Goal: Navigation & Orientation: Find specific page/section

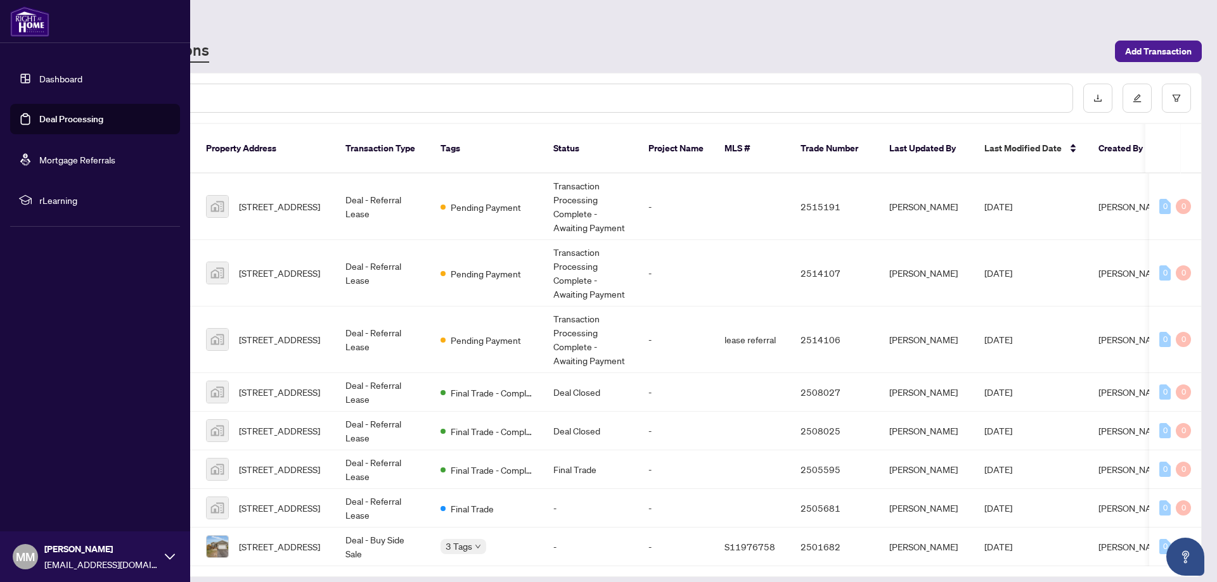
click at [55, 77] on link "Dashboard" at bounding box center [60, 78] width 43 height 11
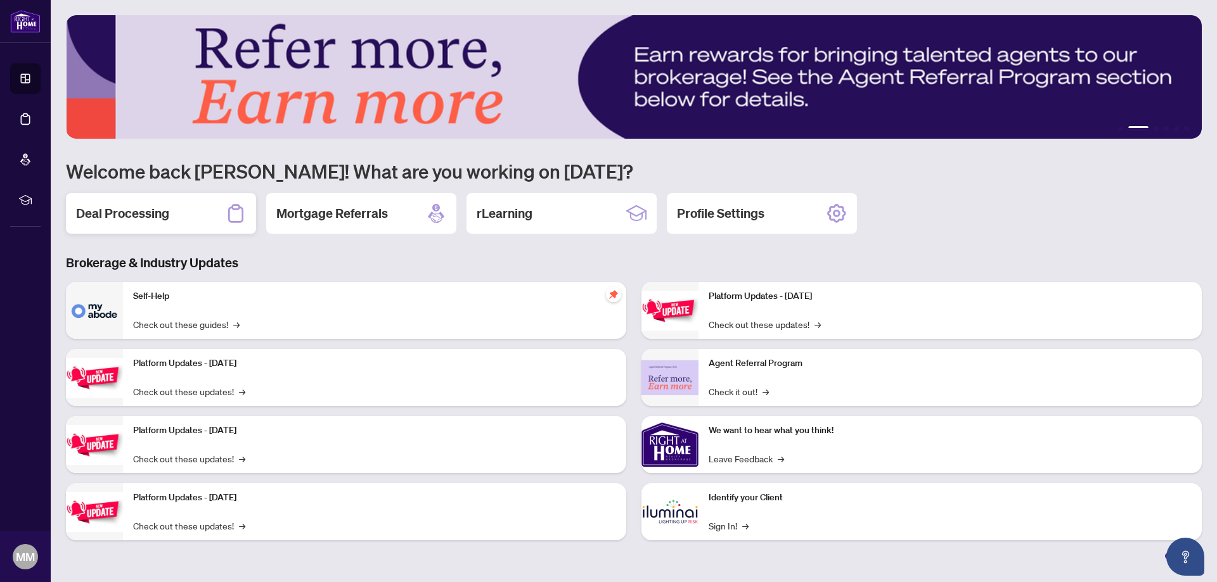
click at [133, 217] on h2 "Deal Processing" at bounding box center [122, 214] width 93 height 18
